Goal: Communication & Community: Answer question/provide support

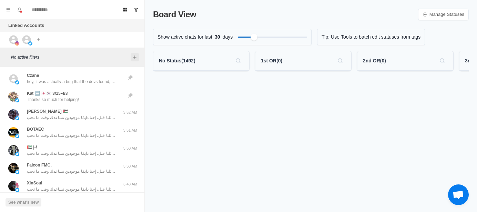
click at [138, 59] on button "Add filters" at bounding box center [135, 57] width 8 height 8
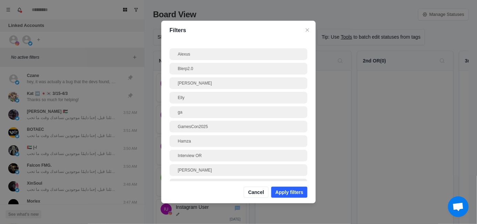
scroll to position [34, 0]
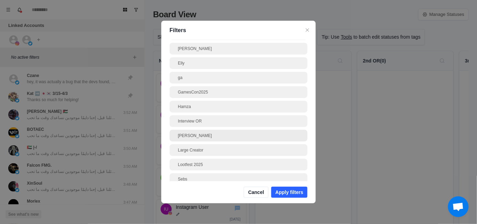
click at [199, 138] on div "Jayson" at bounding box center [238, 135] width 121 height 6
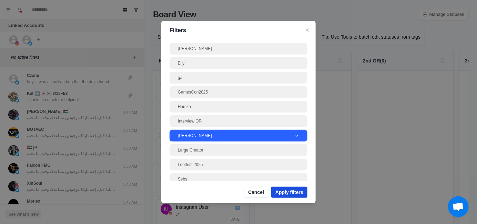
click at [290, 191] on button "Apply filters" at bounding box center [289, 192] width 36 height 11
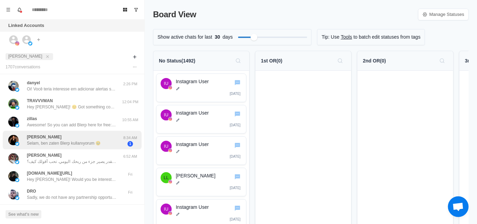
click at [63, 142] on p "Selam, ben zaten Blerp kullanıyorum 🥹" at bounding box center [64, 143] width 74 height 6
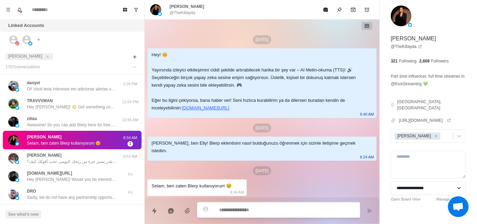
click at [172, 186] on div "Selam, ben zaten Blerp kullanıyorum 🥹" at bounding box center [192, 186] width 80 height 8
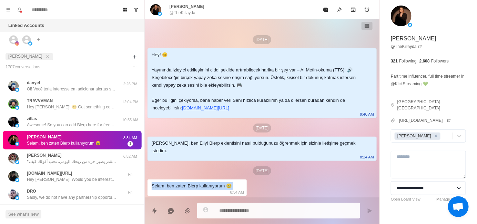
click at [172, 186] on div "Selam, ben zaten Blerp kullanıyorum 🥹" at bounding box center [192, 186] width 80 height 8
click at [168, 189] on div at bounding box center [168, 189] width 0 height 0
click at [313, 187] on div "Mar 26 Hey! 😊 Yayınında izleyici etkileşimini ciddi şekilde artırabilecek harik…" at bounding box center [262, 108] width 235 height 178
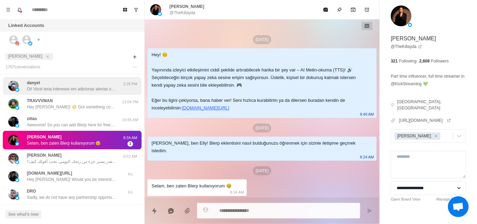
click at [73, 90] on p "Oi! Você teria interesse em adicionar alertas sonoros, TTS com IA grátis ou com…" at bounding box center [72, 89] width 90 height 6
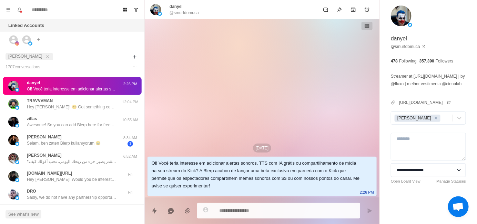
type textarea "*"
